Goal: Check status: Check status

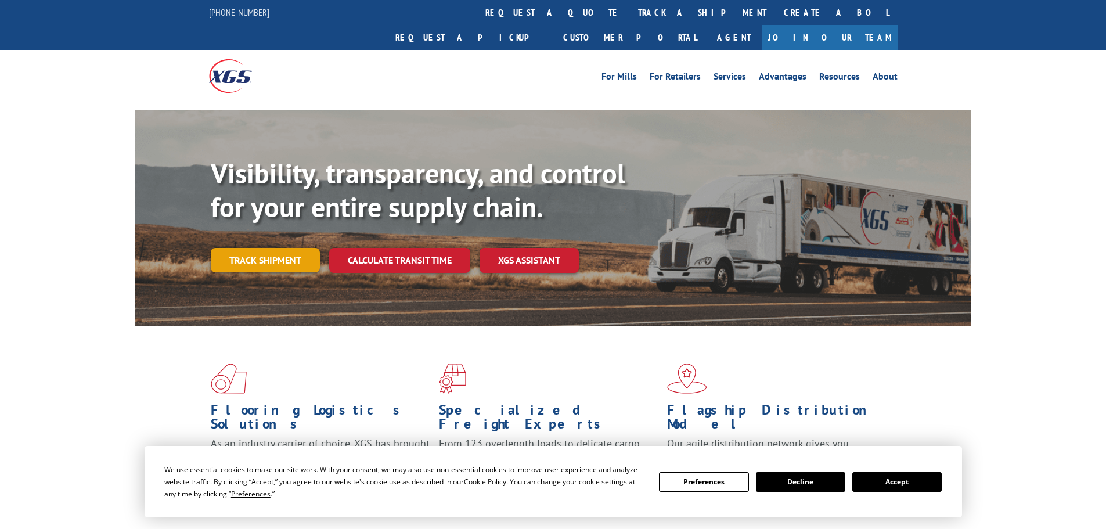
click at [279, 248] on link "Track shipment" at bounding box center [265, 260] width 109 height 24
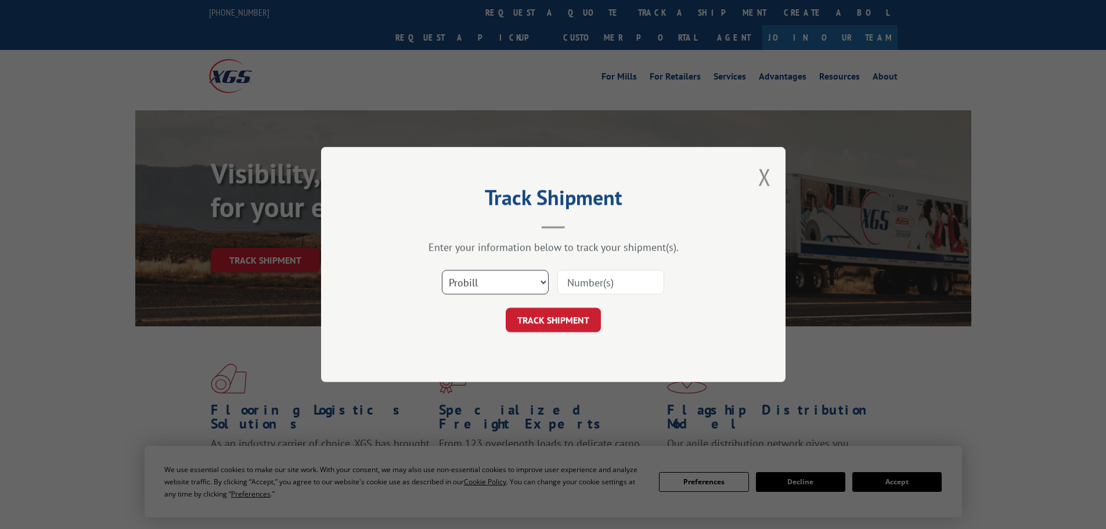
click at [502, 283] on select "Select category... Probill BOL PO" at bounding box center [495, 282] width 107 height 24
select select "bol"
click at [442, 270] on select "Select category... Probill BOL PO" at bounding box center [495, 282] width 107 height 24
click at [576, 287] on input at bounding box center [610, 282] width 107 height 24
paste input "5319032"
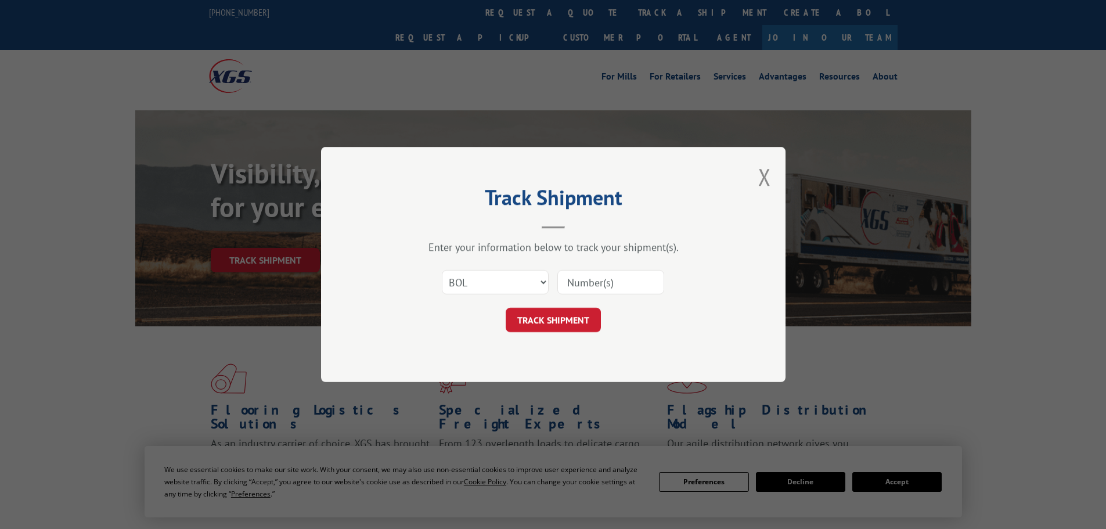
type input "5319032"
click button "TRACK SHIPMENT" at bounding box center [552, 320] width 95 height 24
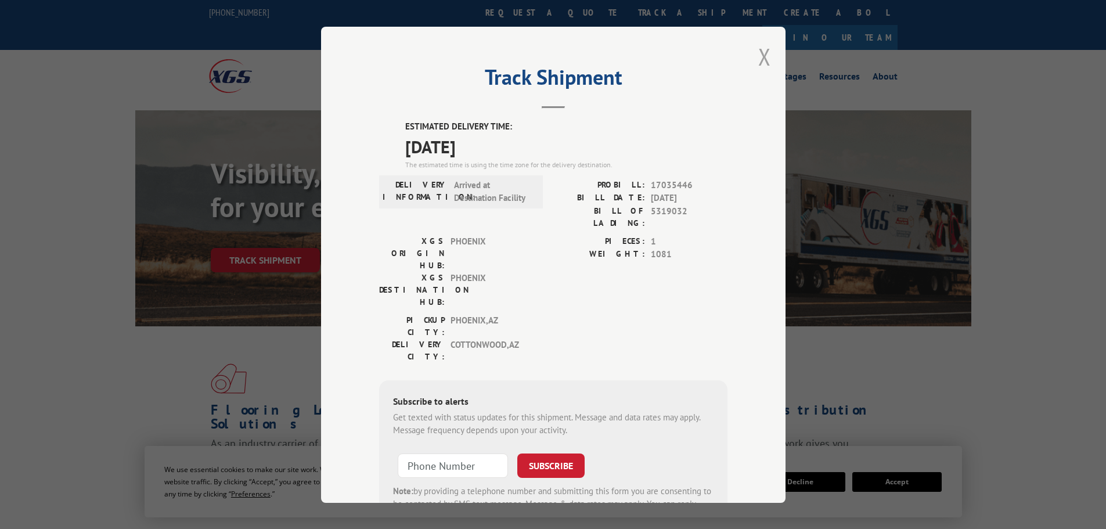
click at [758, 56] on button "Close modal" at bounding box center [764, 56] width 13 height 31
